Goal: Transaction & Acquisition: Purchase product/service

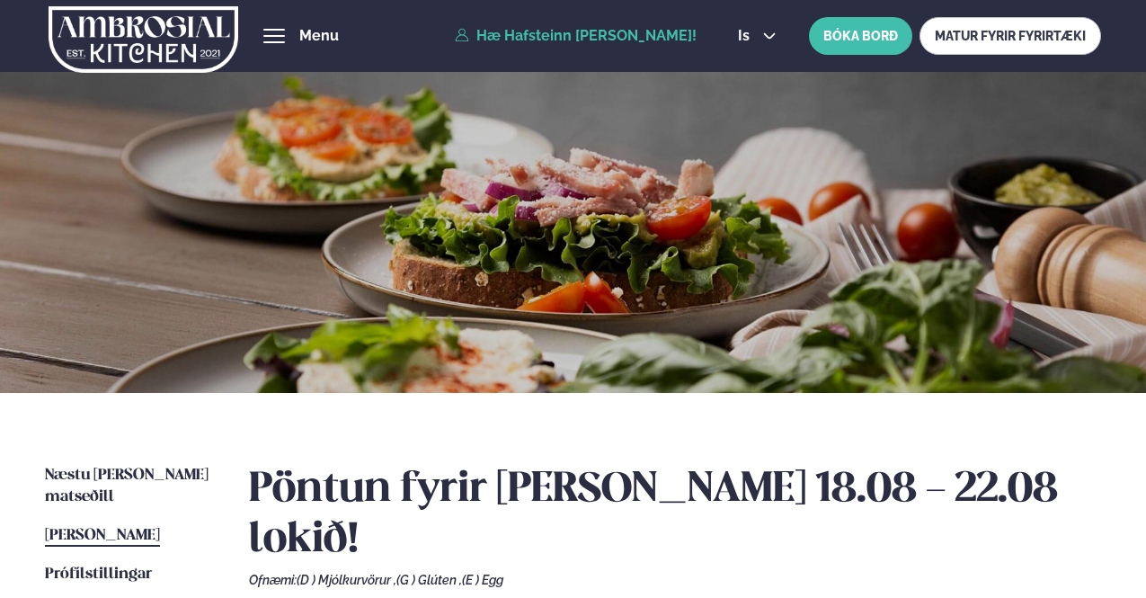
scroll to position [90, 0]
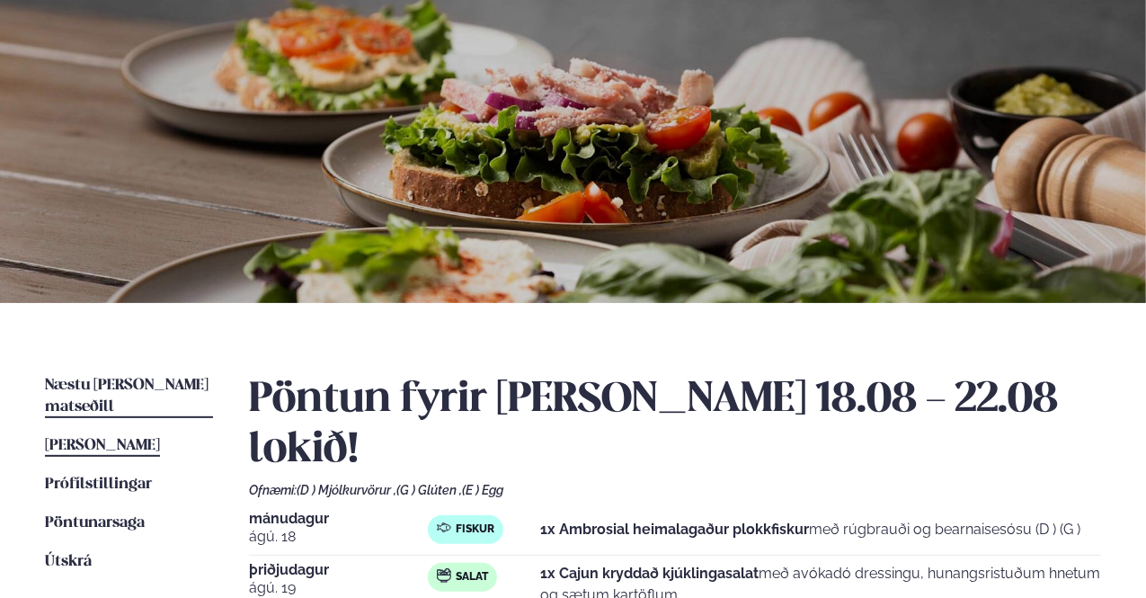
click at [122, 388] on span "Næstu [PERSON_NAME] matseðill" at bounding box center [127, 396] width 164 height 37
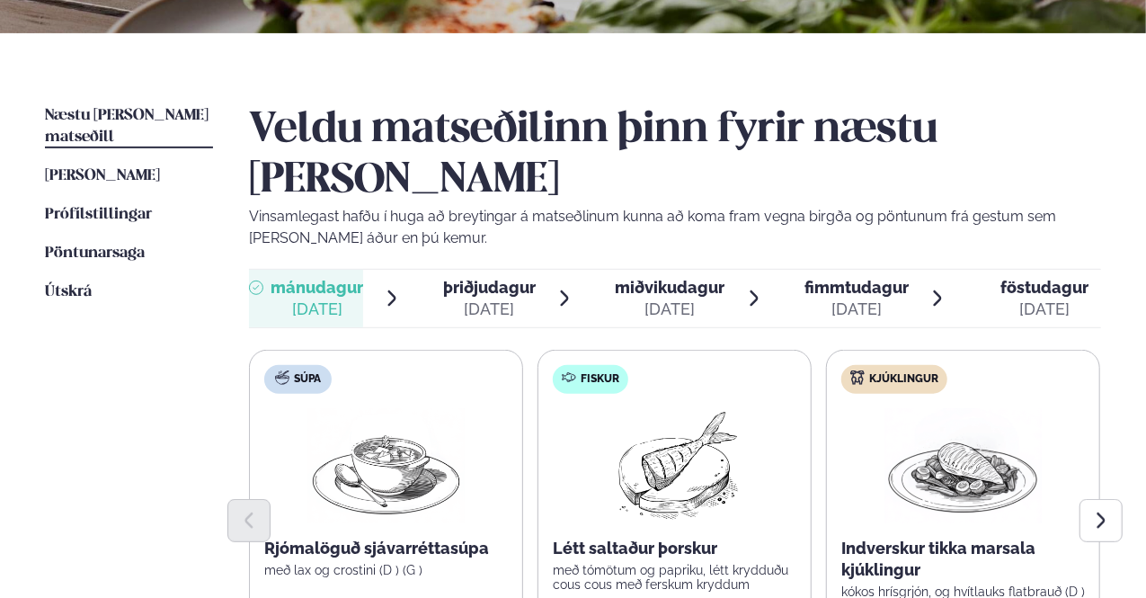
click at [522, 299] on div "[DATE]" at bounding box center [489, 310] width 93 height 22
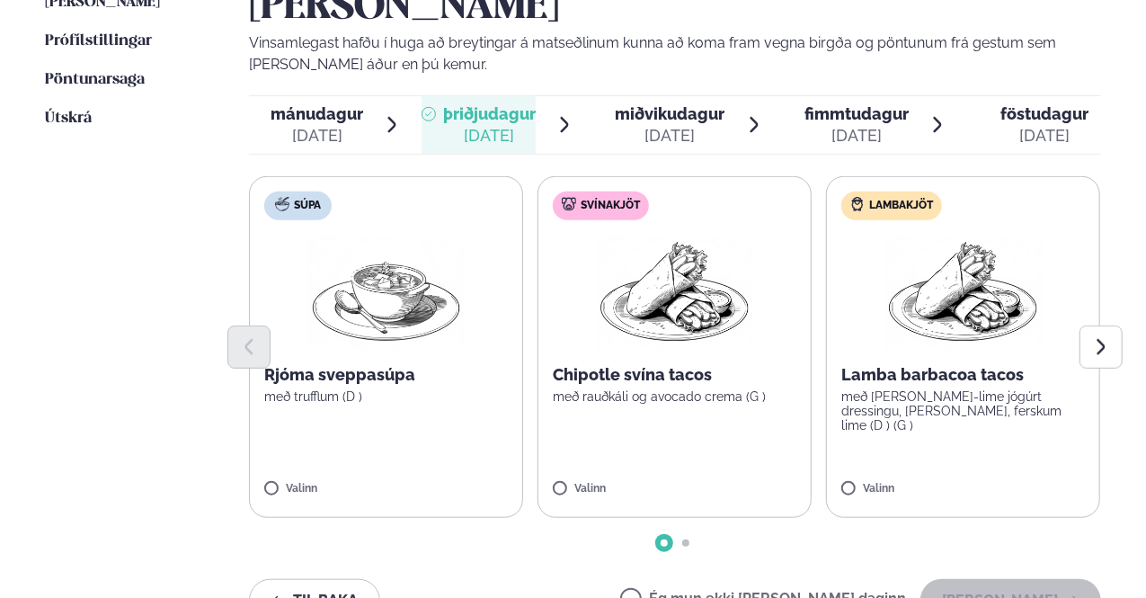
scroll to position [539, 0]
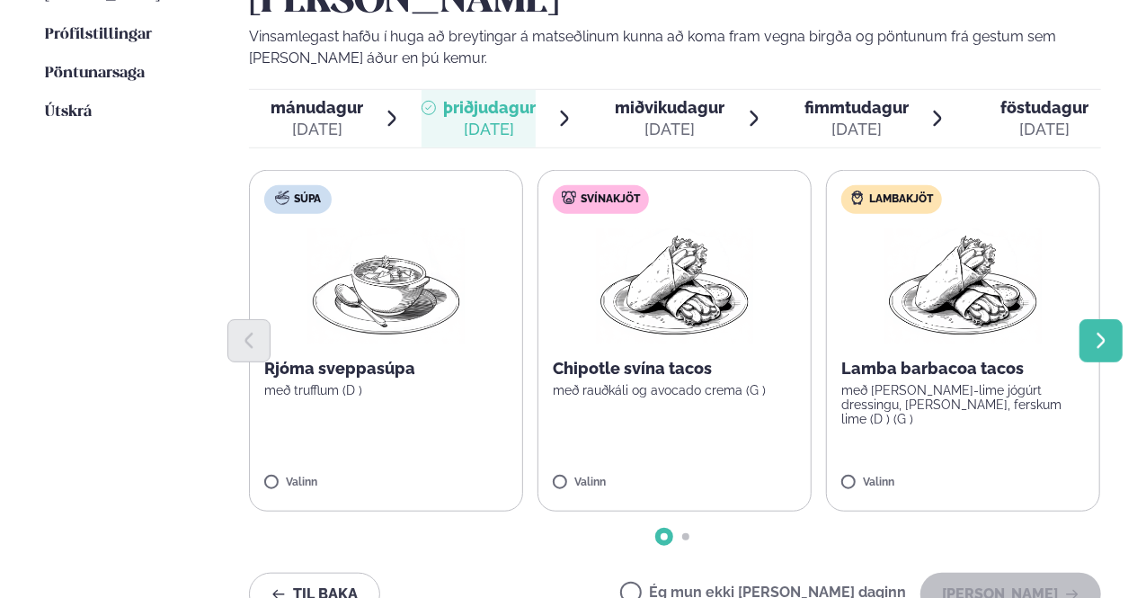
click at [1108, 331] on icon "Next slide" at bounding box center [1102, 341] width 20 height 20
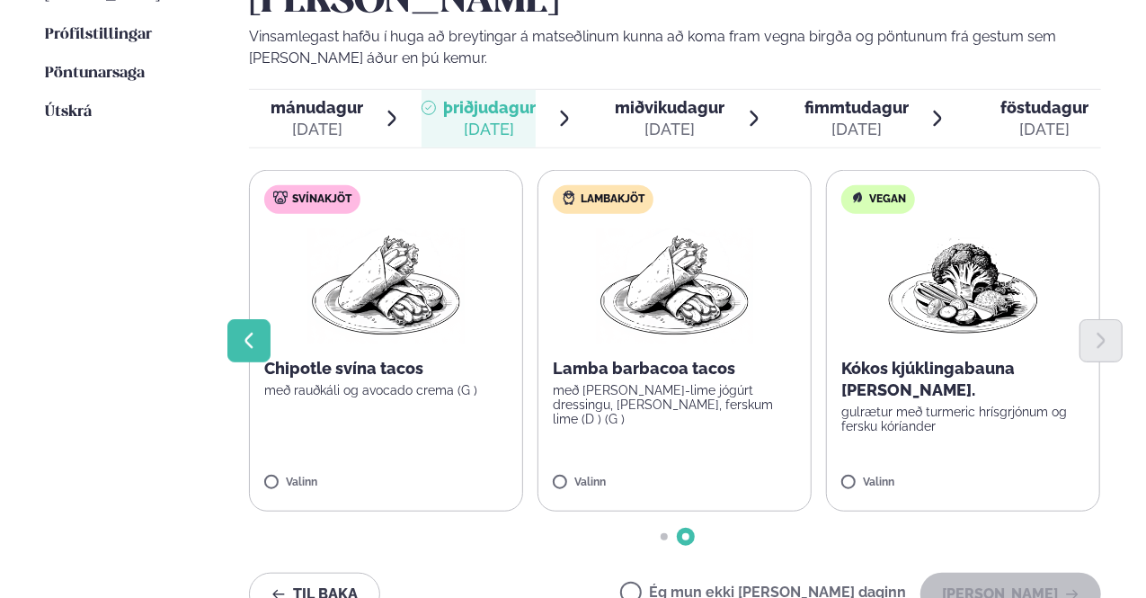
click at [232, 319] on button "Previous slide" at bounding box center [248, 340] width 43 height 43
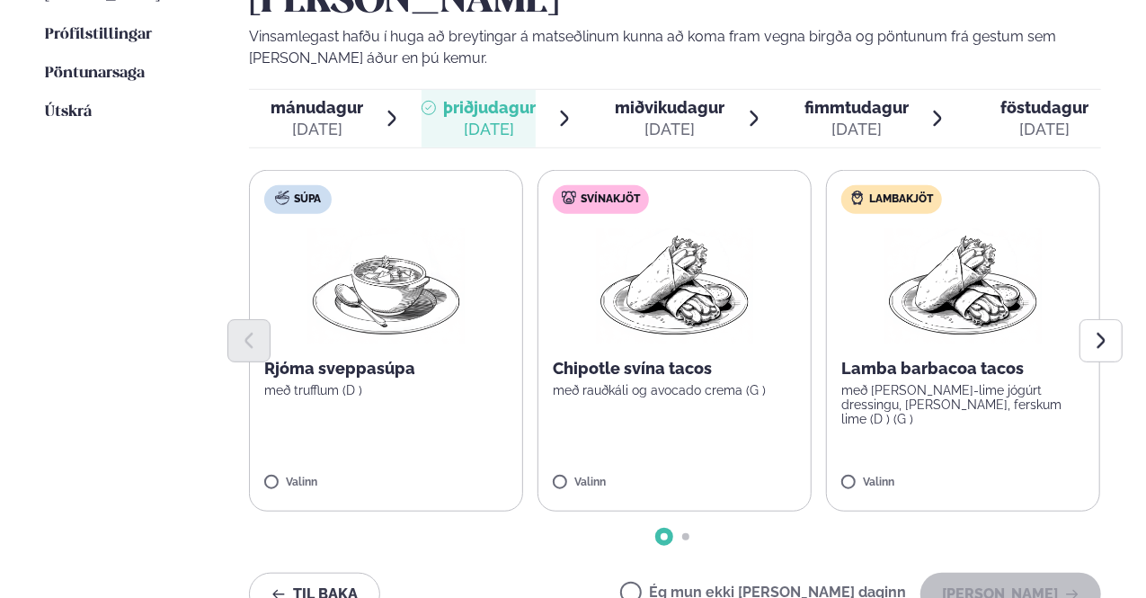
click at [703, 98] on span "miðvikudagur" at bounding box center [670, 107] width 110 height 19
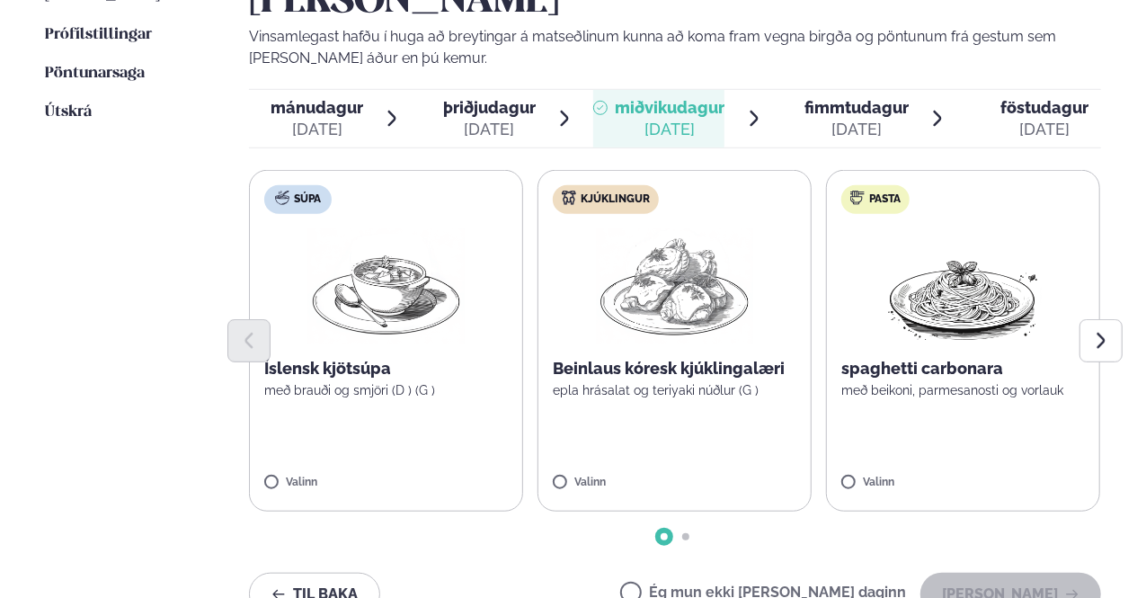
click at [365, 358] on p "Íslensk kjötsúpa" at bounding box center [386, 369] width 244 height 22
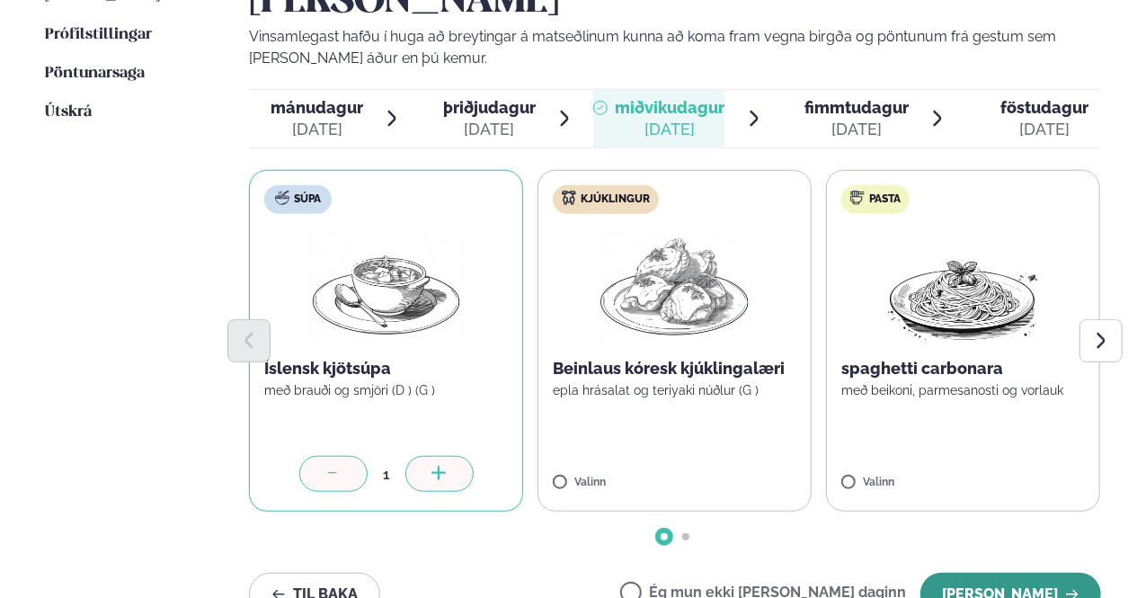
click at [1026, 573] on button "[PERSON_NAME]" at bounding box center [1011, 594] width 181 height 43
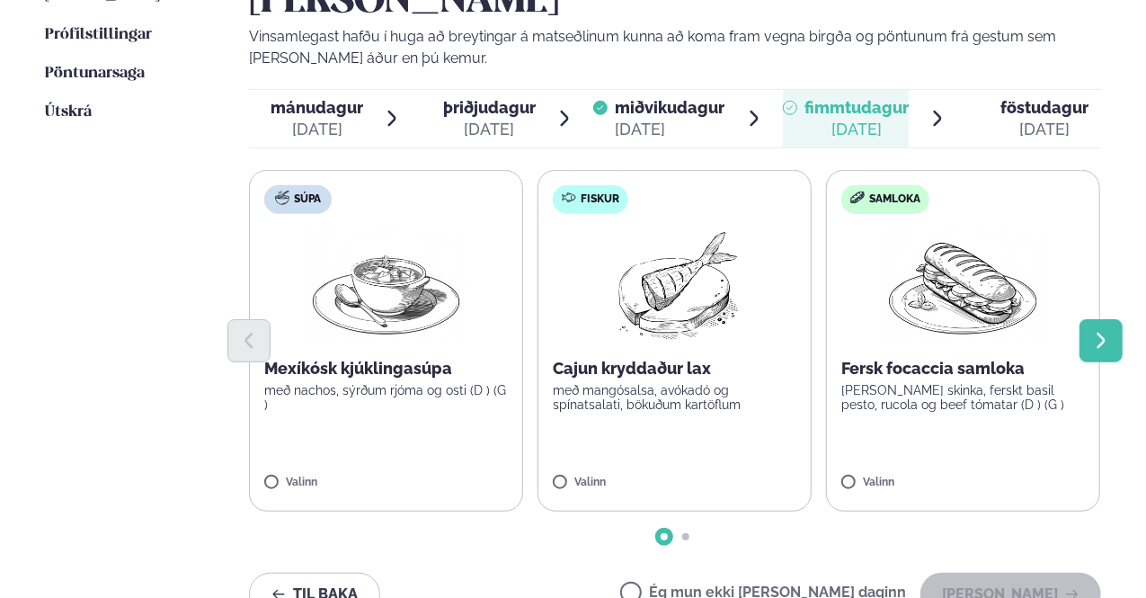
click at [1105, 333] on icon "Next slide" at bounding box center [1101, 340] width 8 height 15
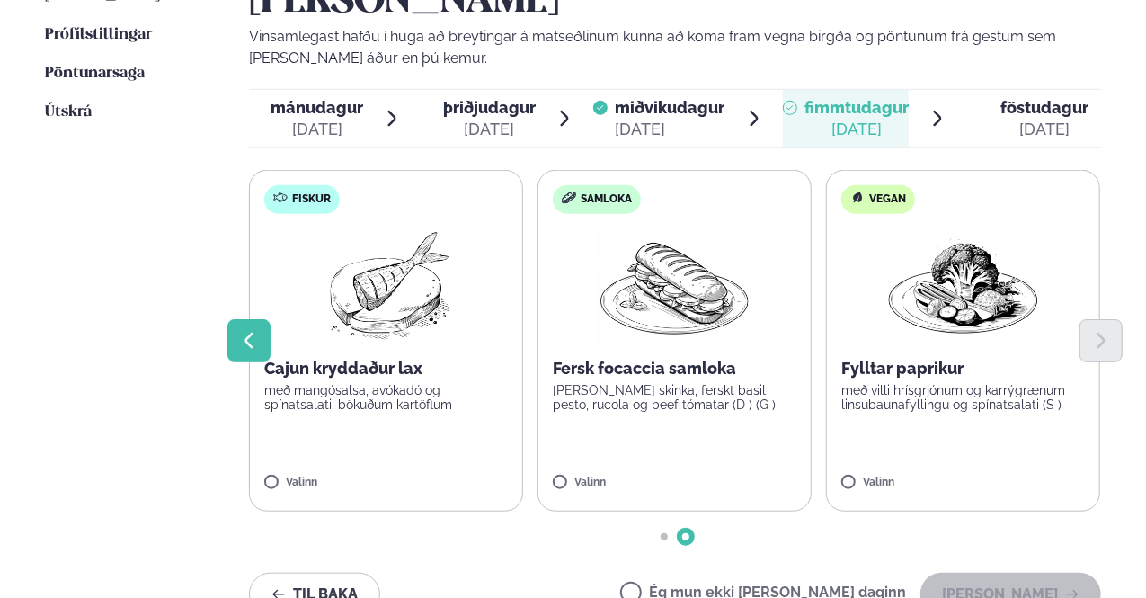
click at [248, 319] on button "Previous slide" at bounding box center [248, 340] width 43 height 43
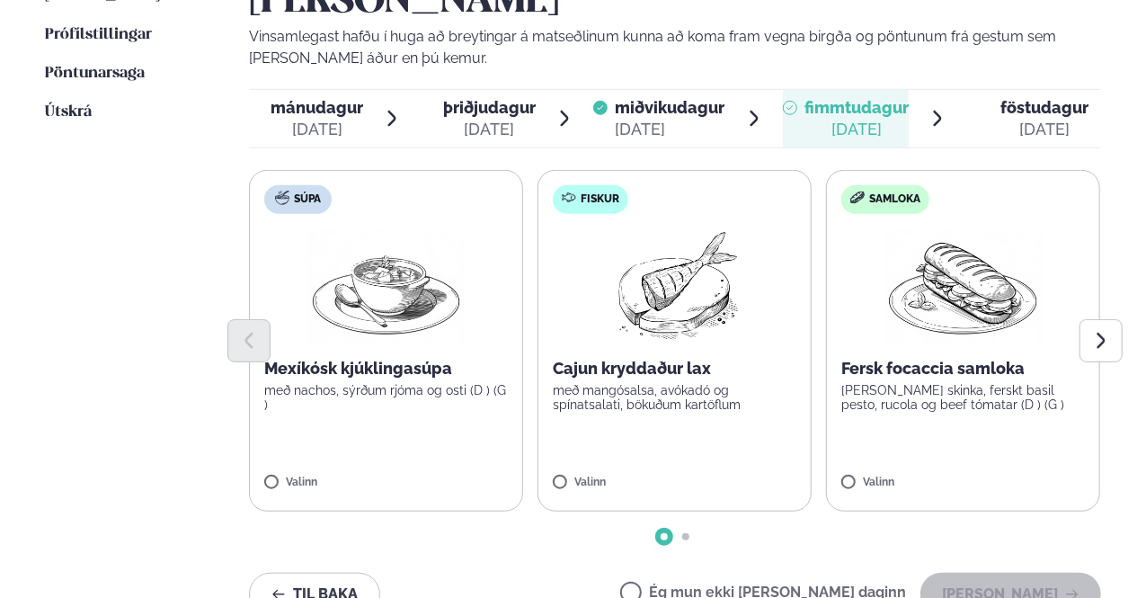
click at [383, 358] on p "Mexíkósk kjúklingasúpa" at bounding box center [386, 369] width 244 height 22
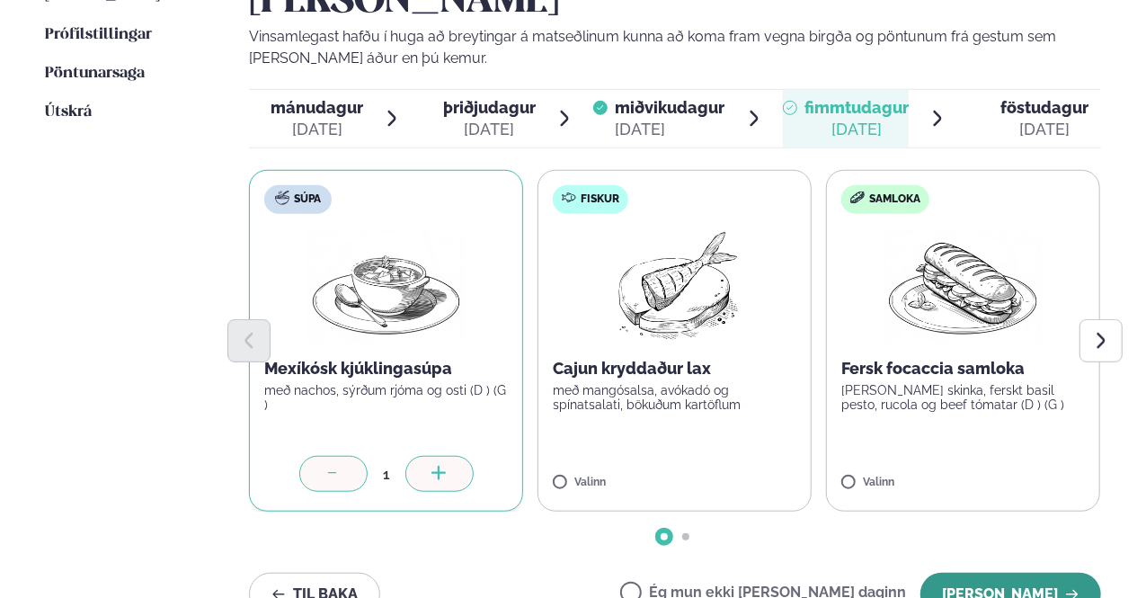
click at [999, 573] on button "[PERSON_NAME]" at bounding box center [1011, 594] width 181 height 43
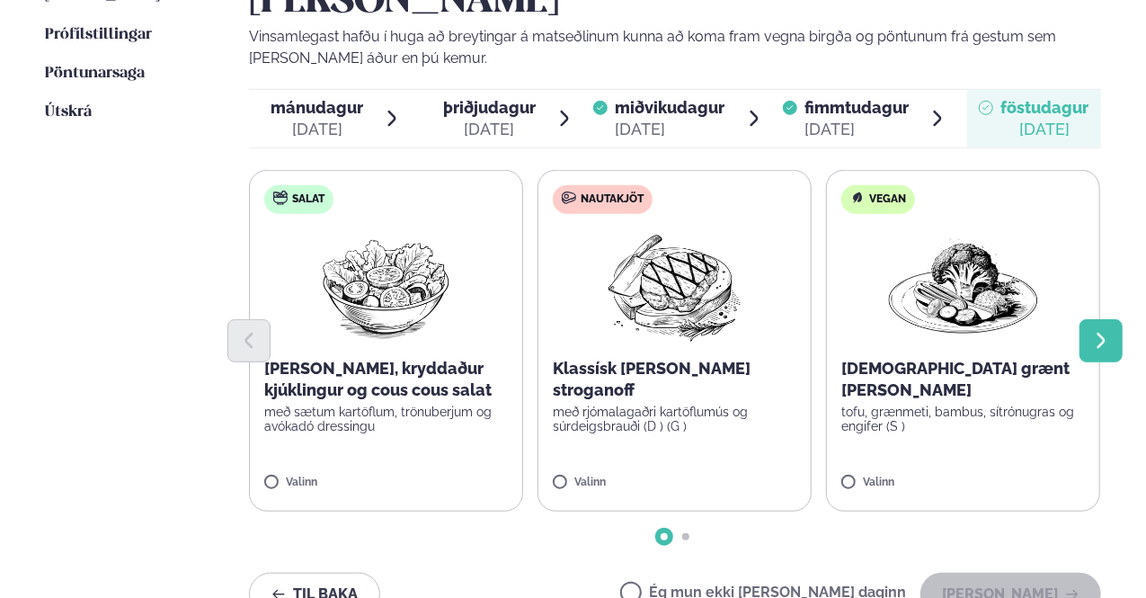
click at [1108, 331] on icon "Next slide" at bounding box center [1102, 341] width 20 height 20
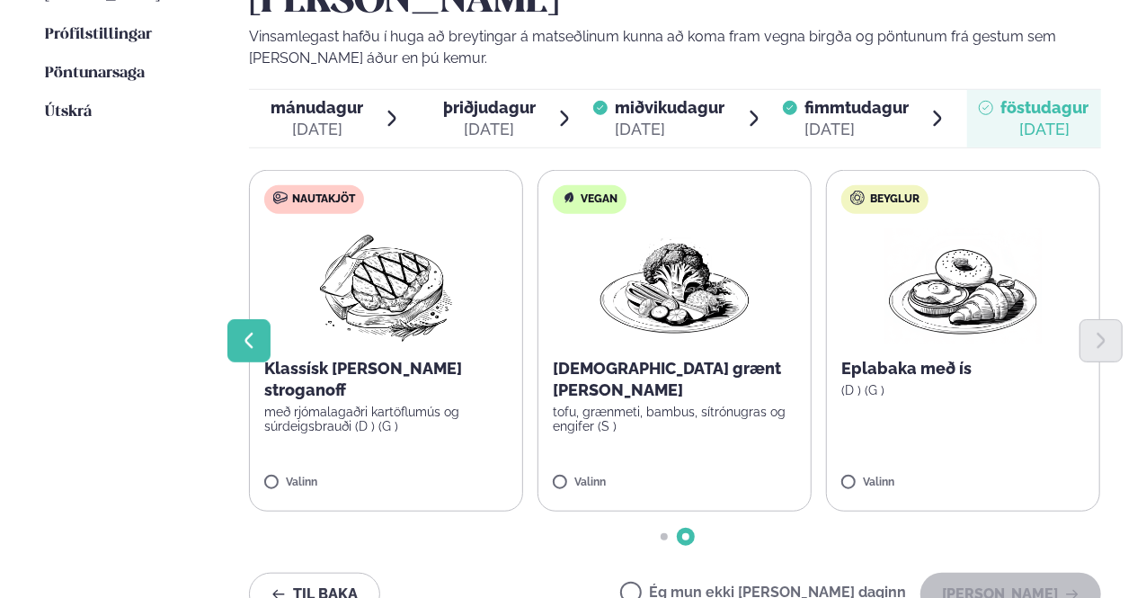
click at [256, 331] on icon "Previous slide" at bounding box center [249, 341] width 20 height 20
